Goal: Submit feedback/report problem

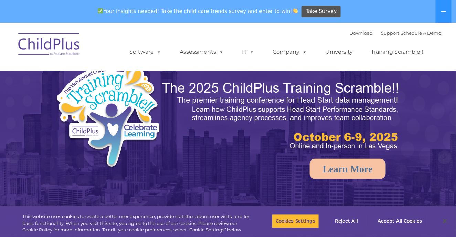
select select "MEDIUM"
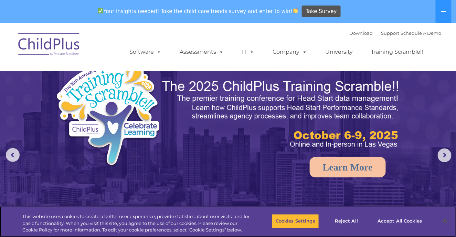
scroll to position [1, 0]
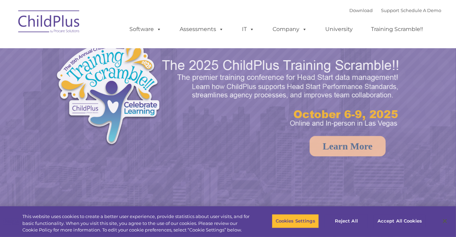
select select "MEDIUM"
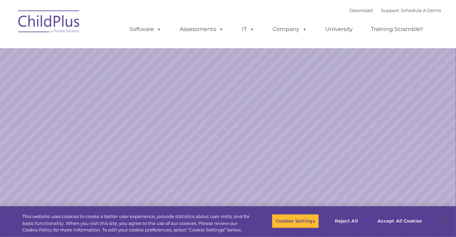
select select "MEDIUM"
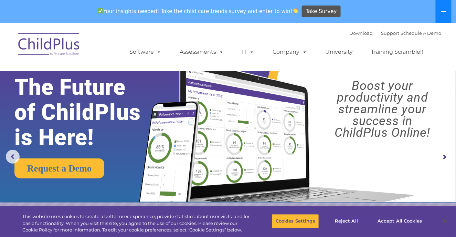
click at [451, 9] on button at bounding box center [444, 11] width 16 height 23
